Goal: Information Seeking & Learning: Learn about a topic

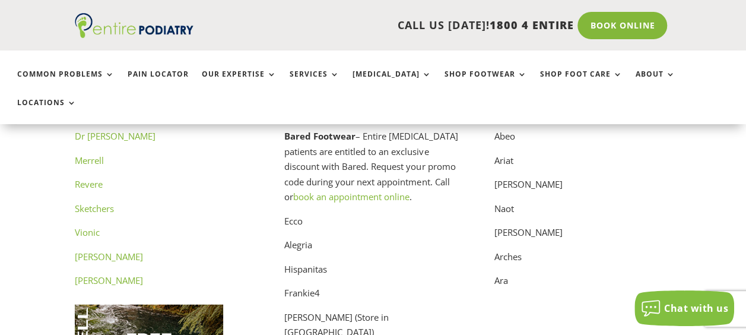
scroll to position [5885, 0]
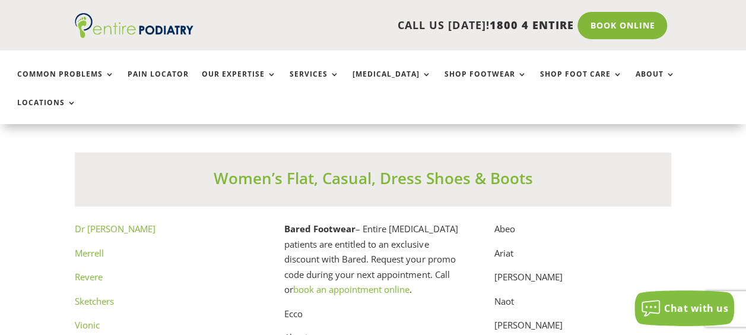
click at [111, 222] on link "Dr Comfort" at bounding box center [115, 228] width 81 height 12
click at [85, 247] on link "Merrell" at bounding box center [89, 253] width 29 height 12
click at [84, 270] on link "Revere" at bounding box center [89, 276] width 28 height 12
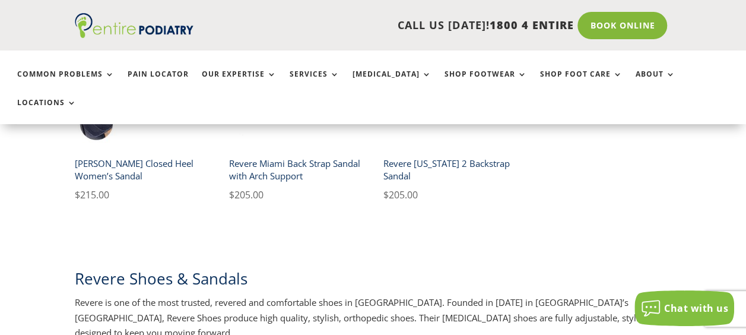
scroll to position [389, 0]
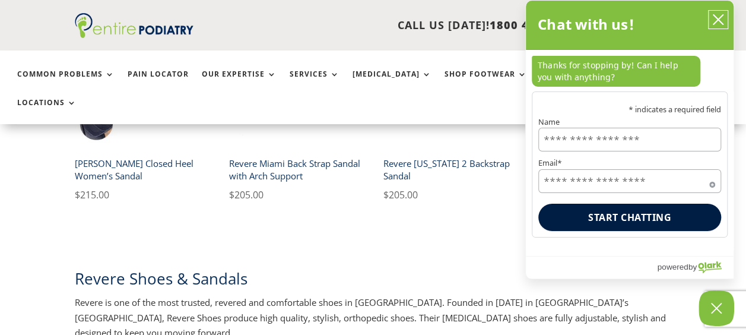
click at [721, 14] on icon "close chatbox" at bounding box center [718, 20] width 12 height 12
